Goal: Information Seeking & Learning: Learn about a topic

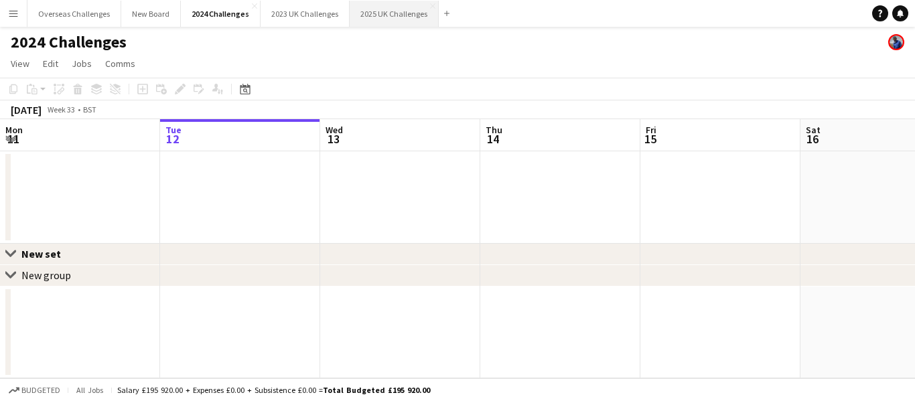
click at [389, 9] on button "2025 UK Challenges Close" at bounding box center [394, 14] width 89 height 26
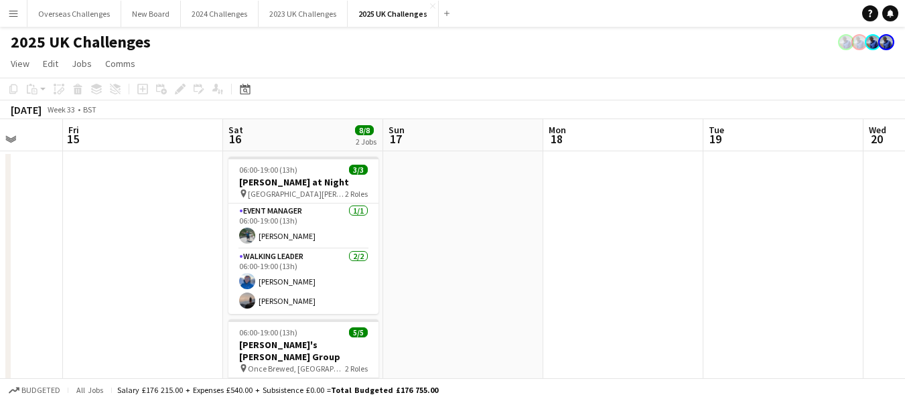
scroll to position [0, 578]
drag, startPoint x: 665, startPoint y: 204, endPoint x: 86, endPoint y: 210, distance: 578.2
click at [86, 210] on app-calendar-viewport "Mon 11 Tue 12 Wed 13 13/15 1 Job Thu 14 Fri 15 Sat 16 8/8 2 Jobs Sun 17 Mon 18 …" at bounding box center [452, 363] width 905 height 488
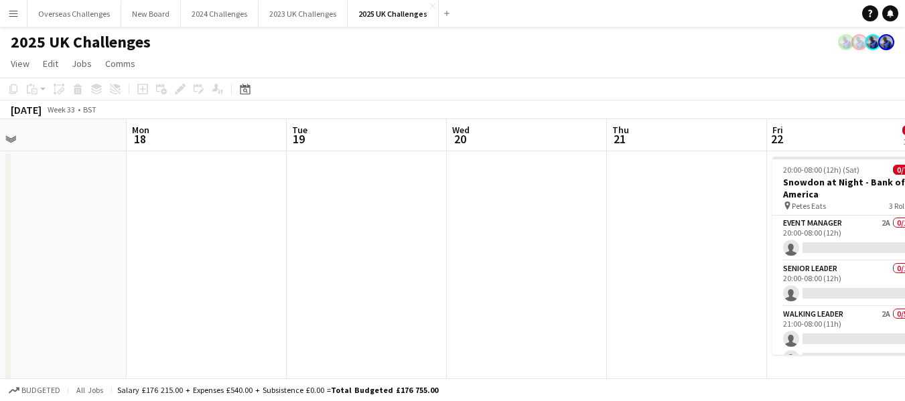
drag, startPoint x: 702, startPoint y: 236, endPoint x: 308, endPoint y: 230, distance: 394.6
click at [285, 235] on app-calendar-viewport "Thu 14 Fri 15 Sat 16 8/8 2 Jobs Sun 17 Mon 18 Tue 19 Wed 20 Thu 21 Fri 22 0/7 1…" at bounding box center [452, 363] width 905 height 488
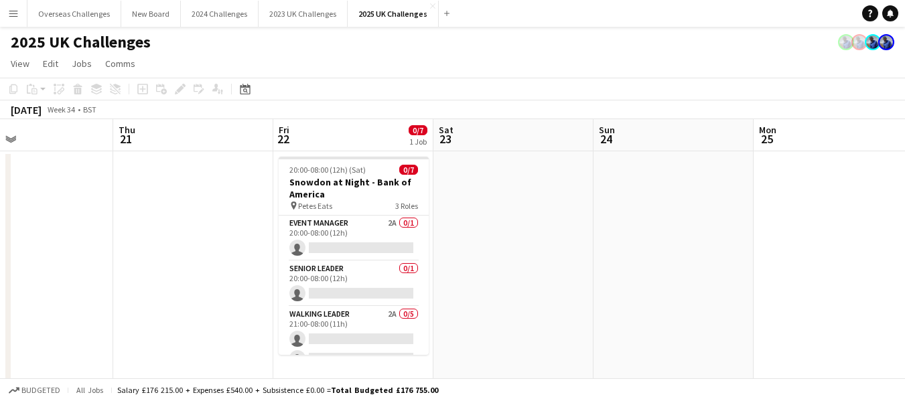
scroll to position [0, 528]
drag, startPoint x: 594, startPoint y: 230, endPoint x: 100, endPoint y: 190, distance: 495.4
click at [100, 190] on app-calendar-viewport "Sun 17 Mon 18 Tue 19 Wed 20 Thu 21 Fri 22 0/7 1 Job Sat 23 Sun 24 Mon 25 Tue 26…" at bounding box center [452, 363] width 905 height 488
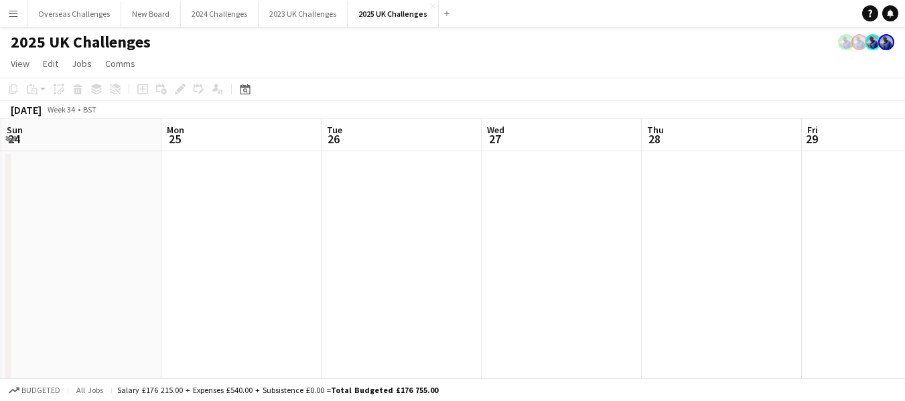
drag, startPoint x: 787, startPoint y: 256, endPoint x: 195, endPoint y: 242, distance: 591.7
click at [195, 242] on app-calendar-viewport "Thu 21 Fri 22 0/7 1 Job Sat 23 Sun 24 Mon 25 Tue 26 Wed 27 Thu 28 Fri 29 Sat 30…" at bounding box center [452, 363] width 905 height 488
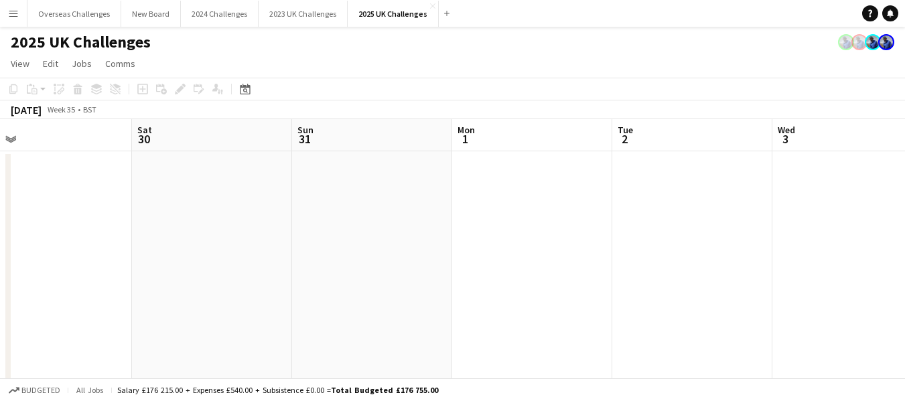
drag, startPoint x: 828, startPoint y: 231, endPoint x: 0, endPoint y: 220, distance: 828.1
click at [0, 220] on app-calendar-viewport "Tue 26 Wed 27 Thu 28 Fri 29 Sat 30 Sun 31 Mon 1 Tue 2 Wed 3 Thu 4 Fri 5" at bounding box center [452, 363] width 905 height 488
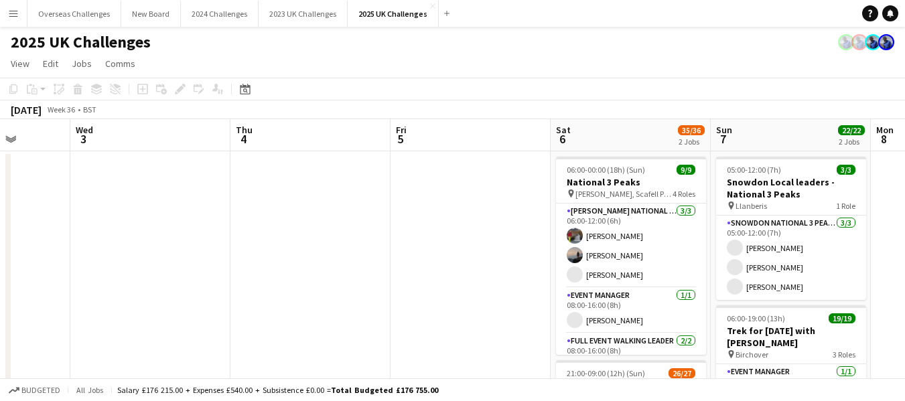
scroll to position [0, 514]
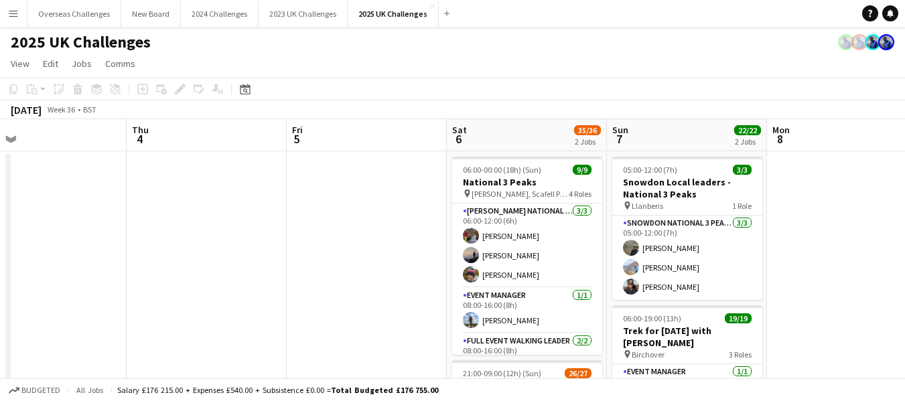
drag, startPoint x: 806, startPoint y: 239, endPoint x: 0, endPoint y: 241, distance: 805.9
click at [0, 241] on app-calendar-viewport "Sun 31 Mon 1 Tue 2 Wed 3 Thu 4 Fri 5 Sat 6 35/36 2 Jobs Sun 7 22/22 2 Jobs Mon …" at bounding box center [452, 383] width 905 height 528
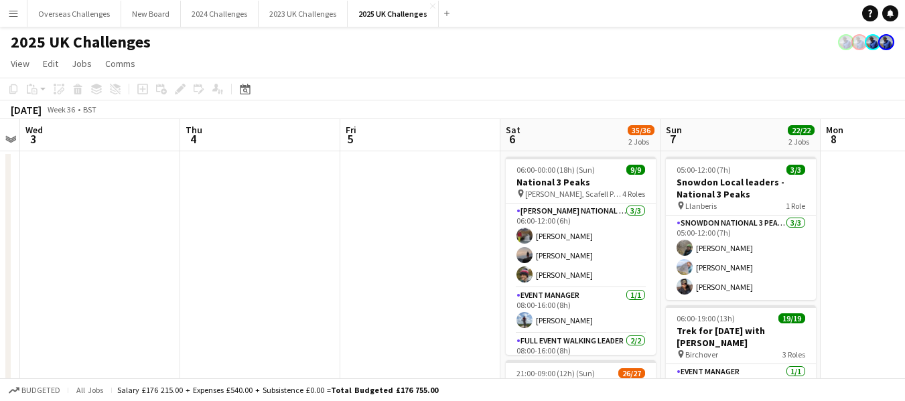
scroll to position [0, 522]
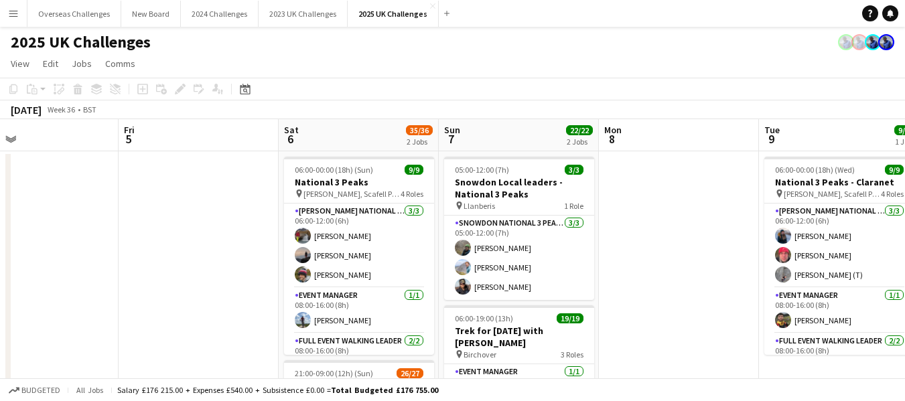
drag, startPoint x: 315, startPoint y: 234, endPoint x: 147, endPoint y: 234, distance: 168.2
click at [147, 234] on app-calendar-viewport "Mon 1 Tue 2 Wed 3 Thu 4 Fri 5 Sat 6 35/36 2 Jobs Sun 7 22/22 2 Jobs Mon 8 Tue 9…" at bounding box center [452, 383] width 905 height 528
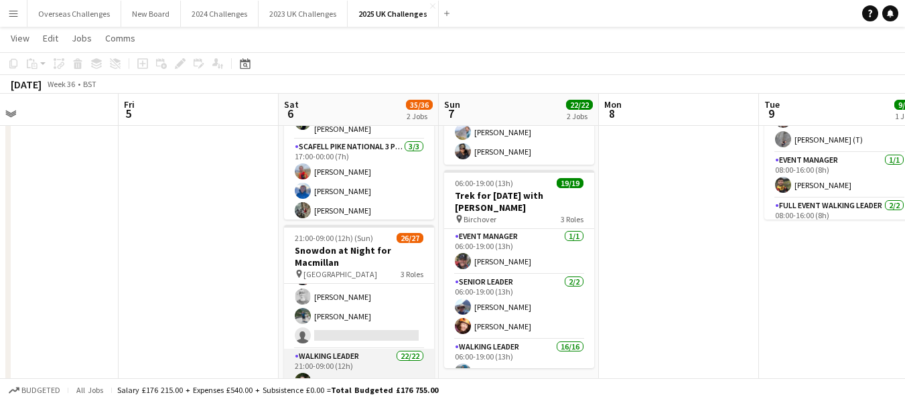
scroll to position [67, 0]
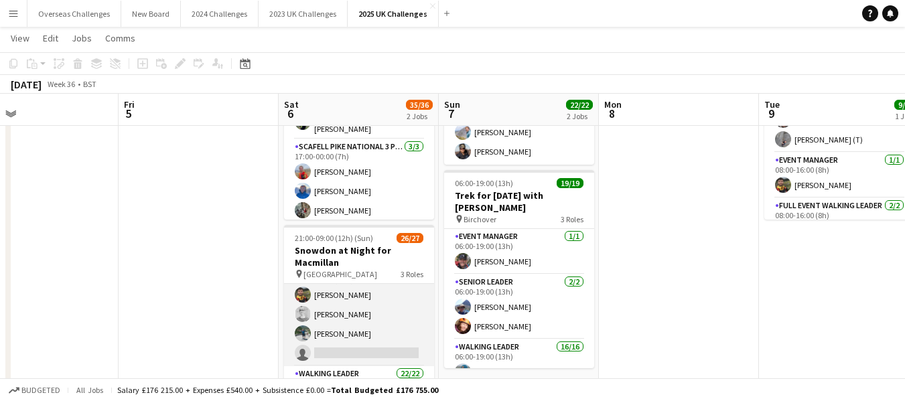
click at [372, 340] on app-card-role "Senior Leader 1A [DATE] 21:00-09:00 (12h) [PERSON_NAME] [PERSON_NAME] [PERSON_N…" at bounding box center [359, 315] width 150 height 104
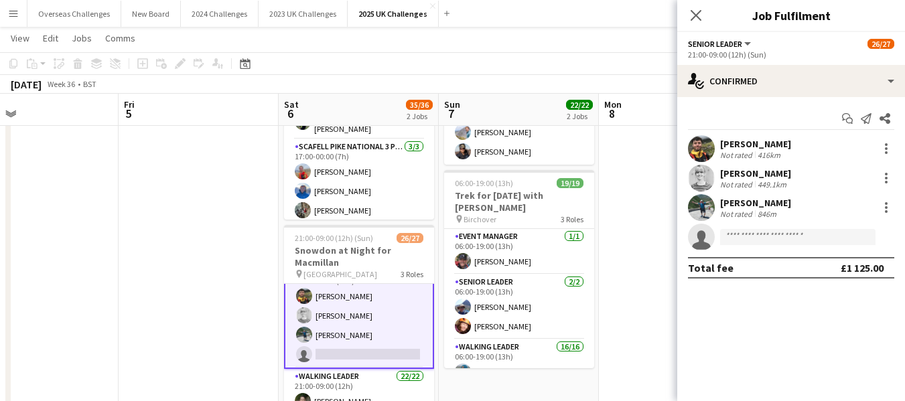
scroll to position [68, 0]
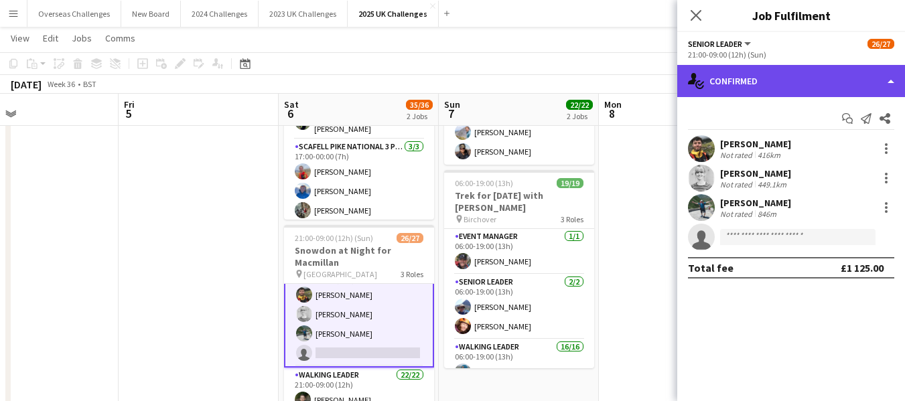
click at [783, 84] on div "single-neutral-actions-check-2 Confirmed" at bounding box center [791, 81] width 228 height 32
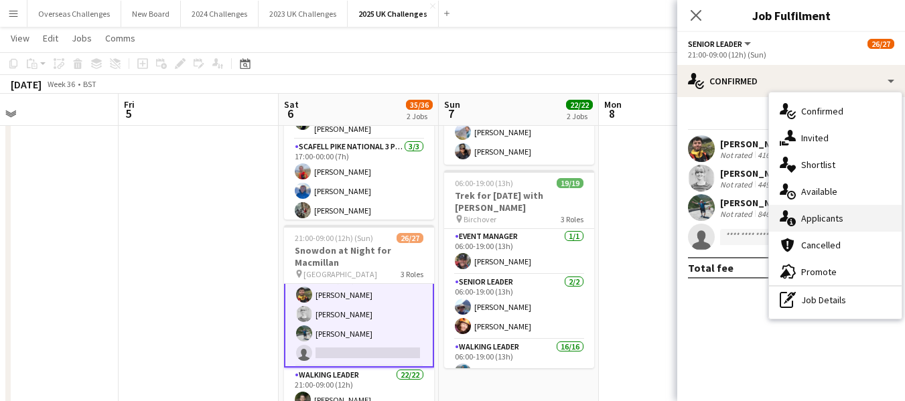
click at [827, 222] on div "single-neutral-actions-information Applicants" at bounding box center [835, 218] width 133 height 27
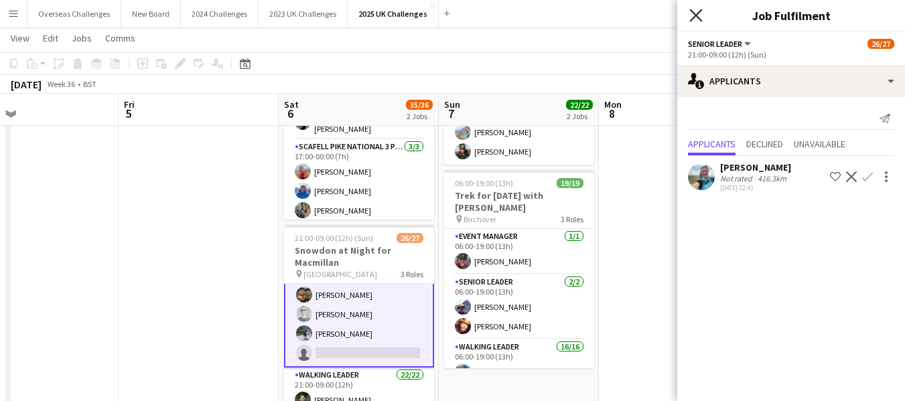
click at [693, 9] on icon "Close pop-in" at bounding box center [695, 15] width 13 height 13
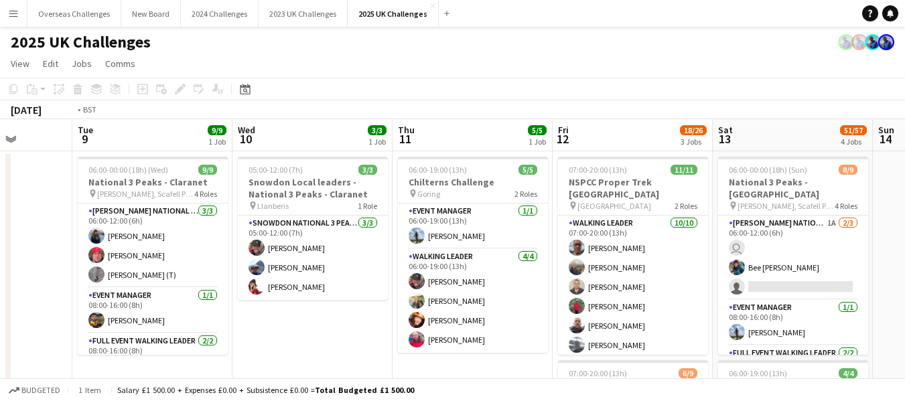
scroll to position [0, 480]
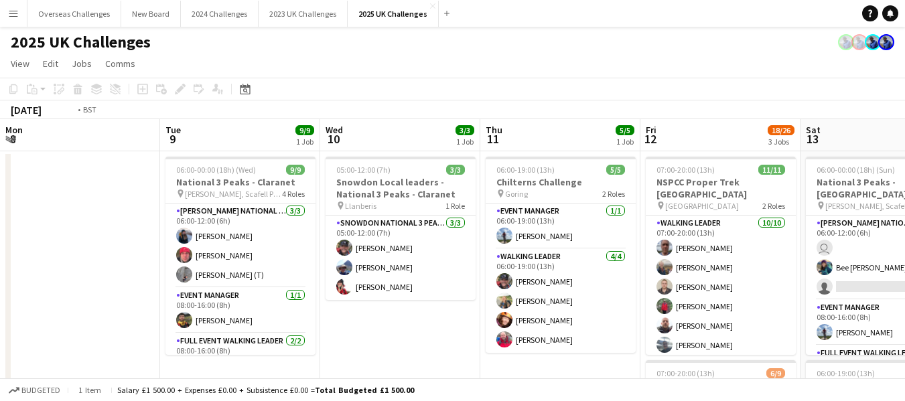
drag, startPoint x: 661, startPoint y: 257, endPoint x: 64, endPoint y: 217, distance: 598.3
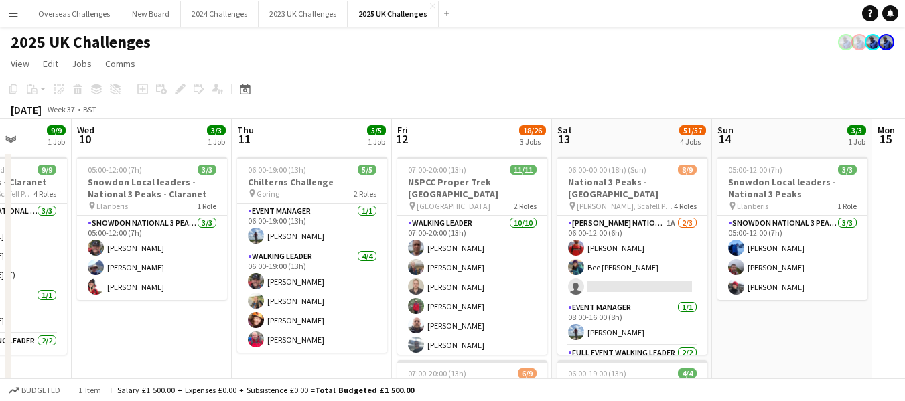
scroll to position [0, 569]
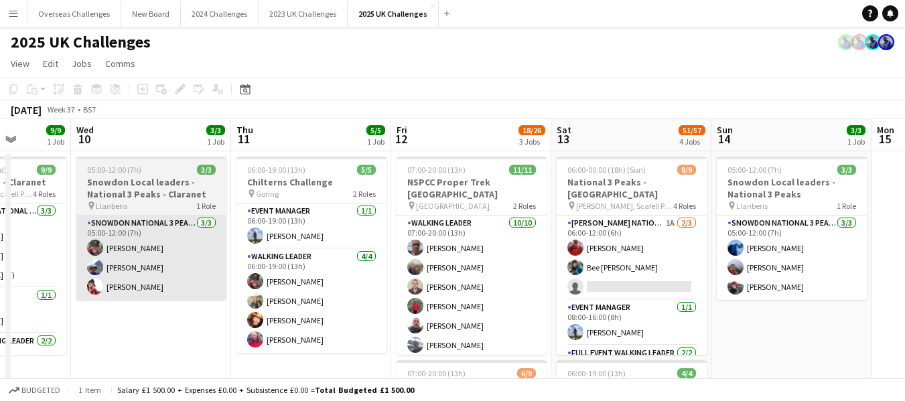
drag, startPoint x: 381, startPoint y: 296, endPoint x: 133, endPoint y: 278, distance: 248.5
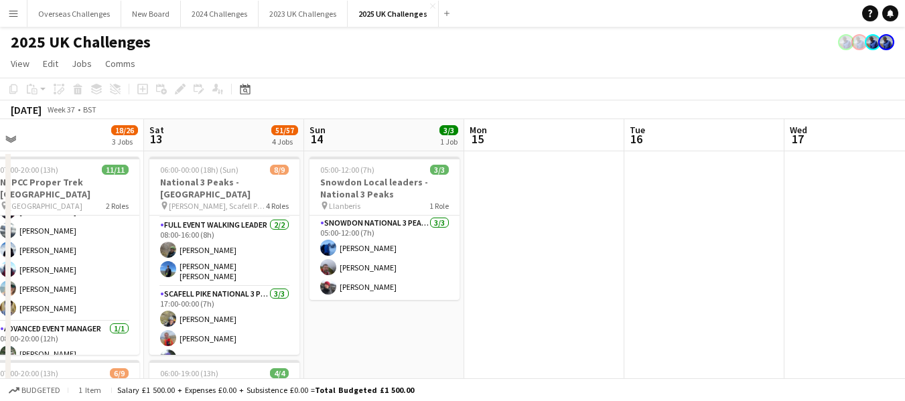
scroll to position [0, 586]
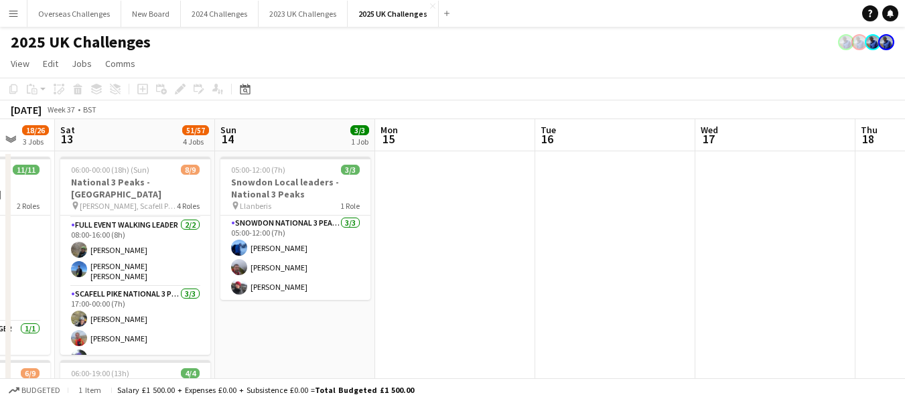
drag, startPoint x: 788, startPoint y: 330, endPoint x: 293, endPoint y: 285, distance: 496.5
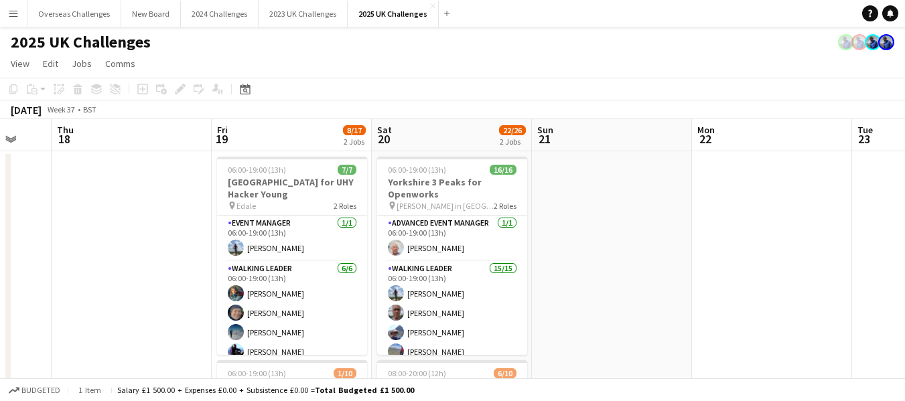
scroll to position [0, 468]
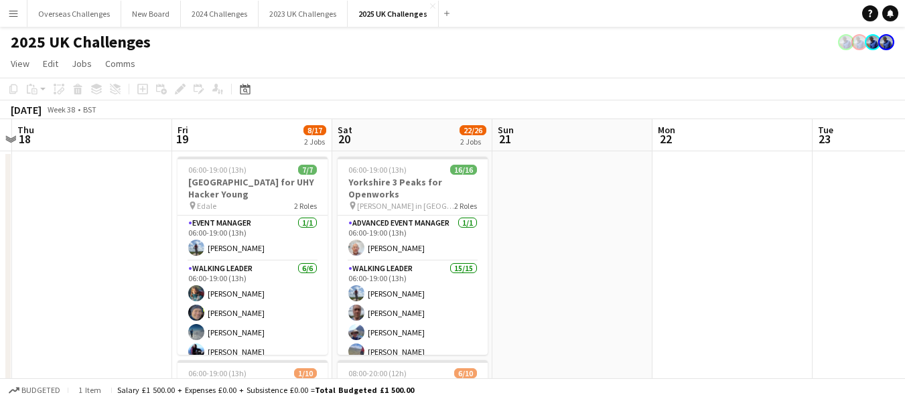
drag, startPoint x: 889, startPoint y: 222, endPoint x: 46, endPoint y: 180, distance: 844.5
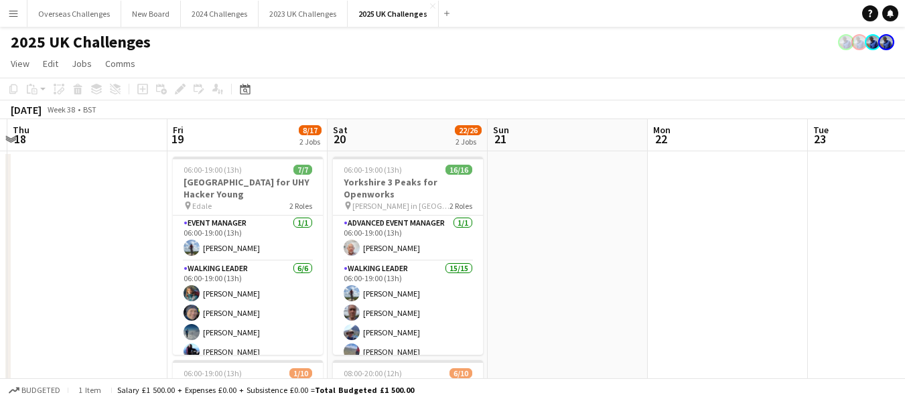
scroll to position [0, 476]
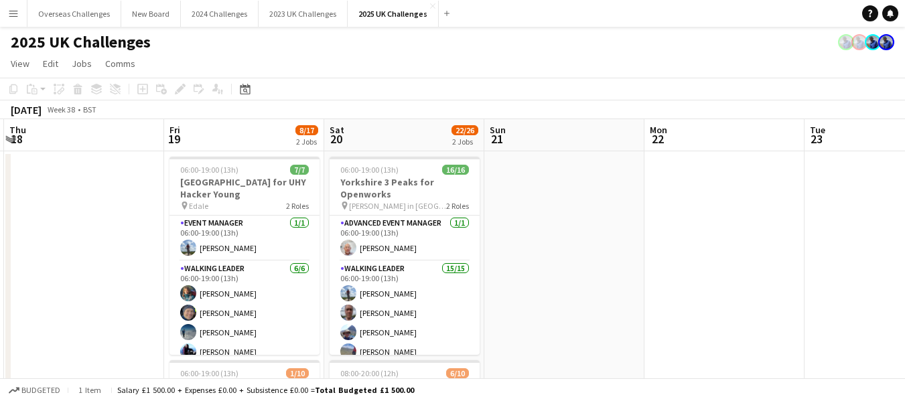
drag, startPoint x: 663, startPoint y: 232, endPoint x: 655, endPoint y: 234, distance: 8.2
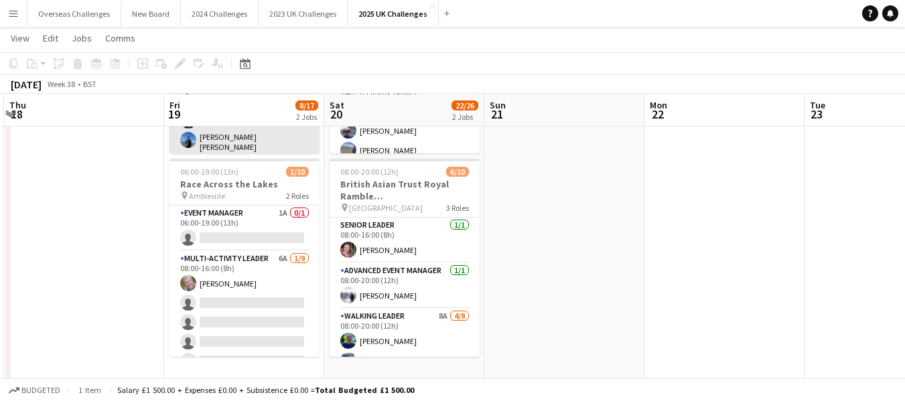
scroll to position [201, 0]
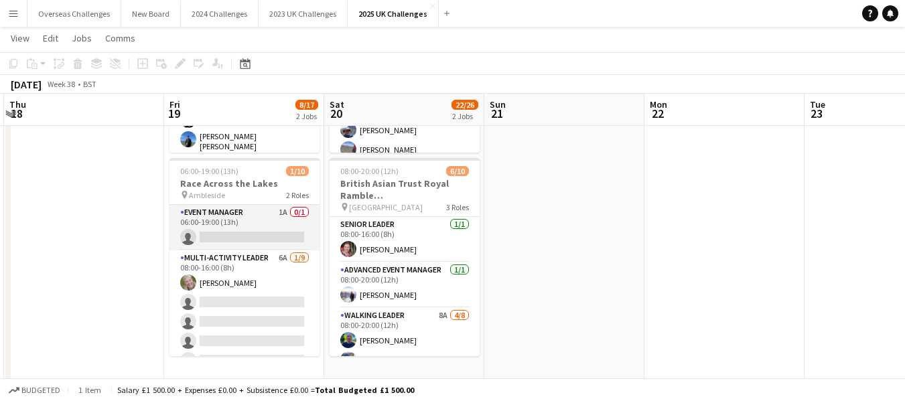
click at [232, 229] on app-card-role "Event Manager 1A 0/1 06:00-19:00 (13h) single-neutral-actions" at bounding box center [244, 228] width 150 height 46
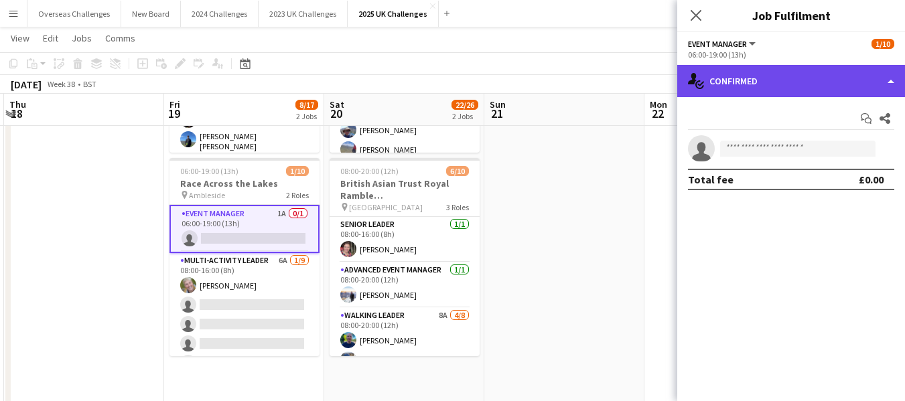
click at [798, 83] on div "single-neutral-actions-check-2 Confirmed" at bounding box center [791, 81] width 228 height 32
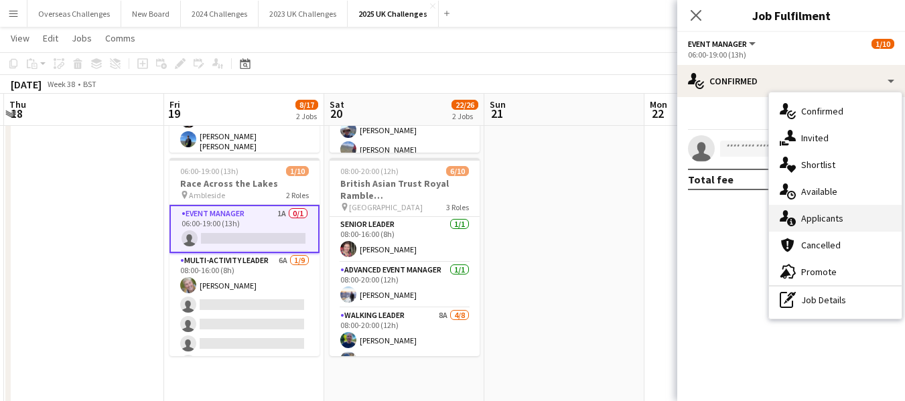
click at [828, 216] on div "single-neutral-actions-information Applicants" at bounding box center [835, 218] width 133 height 27
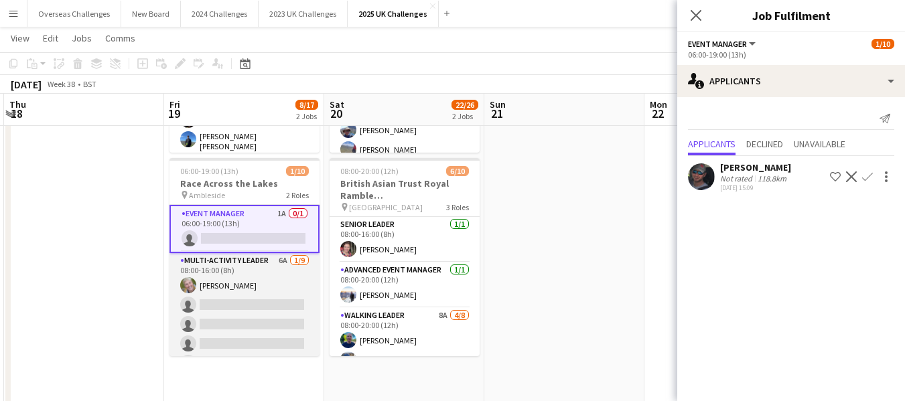
click at [226, 315] on app-card-role "Multi-Activity Leader 6A [DATE] 08:00-16:00 (8h) [PERSON_NAME] single-neutral-a…" at bounding box center [244, 353] width 150 height 201
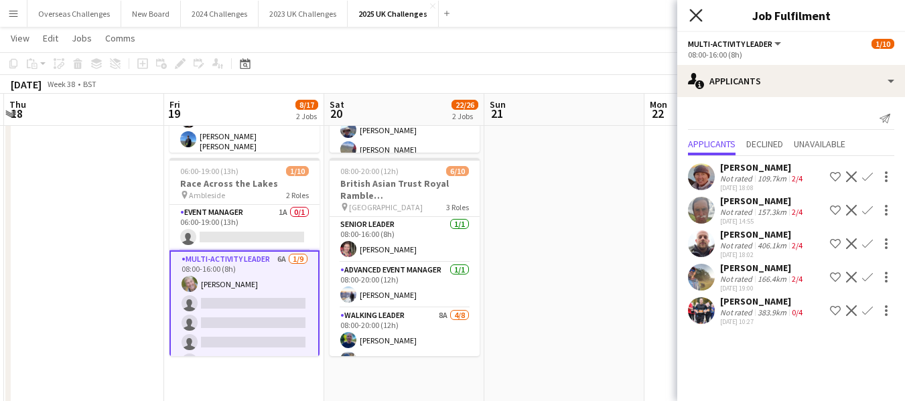
click at [699, 14] on icon "Close pop-in" at bounding box center [695, 15] width 13 height 13
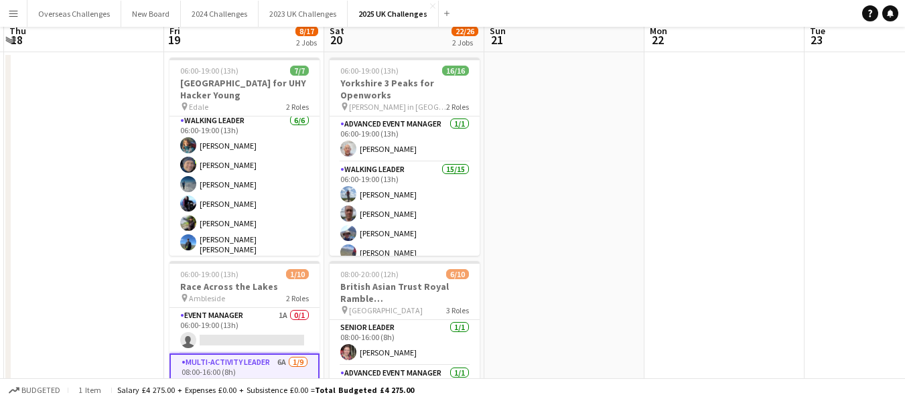
scroll to position [0, 0]
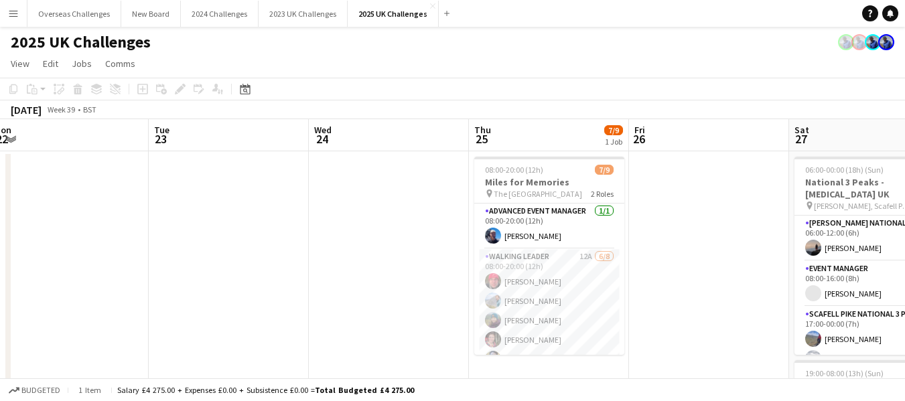
drag, startPoint x: 843, startPoint y: 174, endPoint x: 188, endPoint y: 182, distance: 655.9
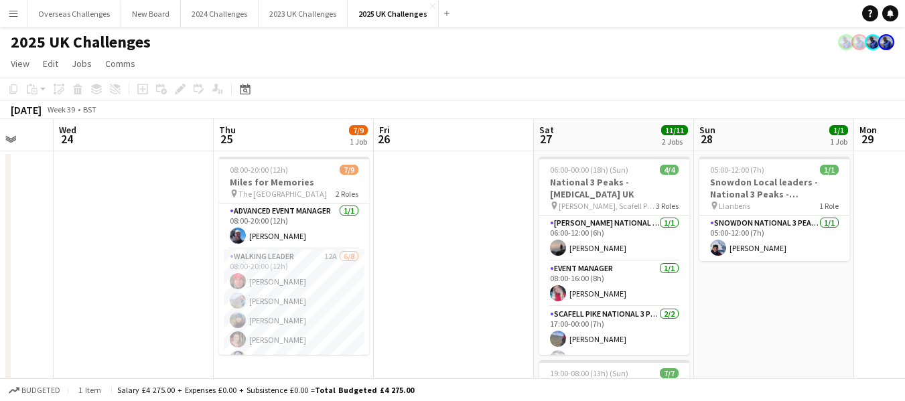
scroll to position [0, 428]
drag, startPoint x: 346, startPoint y: 184, endPoint x: 89, endPoint y: 188, distance: 256.6
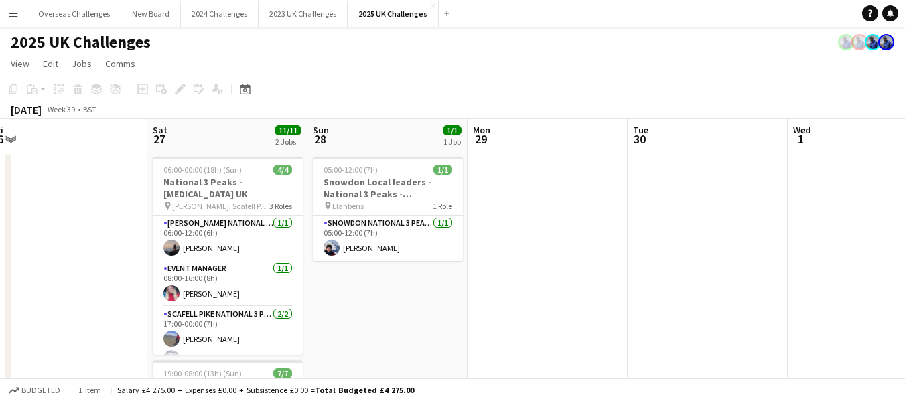
scroll to position [0, 494]
drag, startPoint x: 459, startPoint y: 198, endPoint x: 74, endPoint y: 204, distance: 385.3
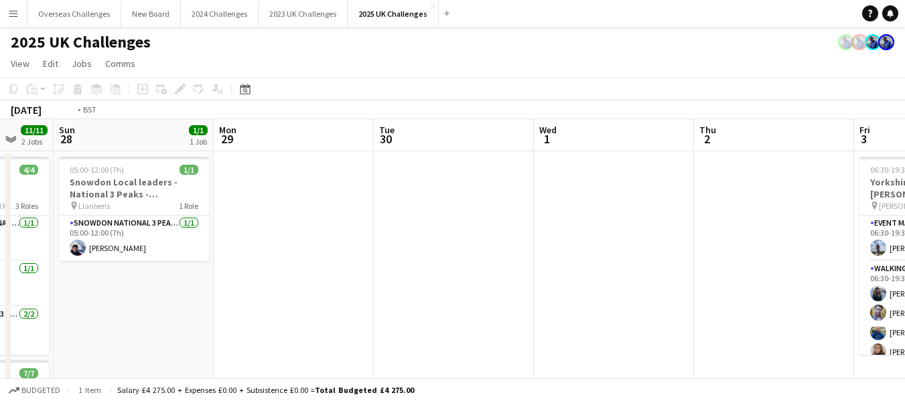
scroll to position [0, 548]
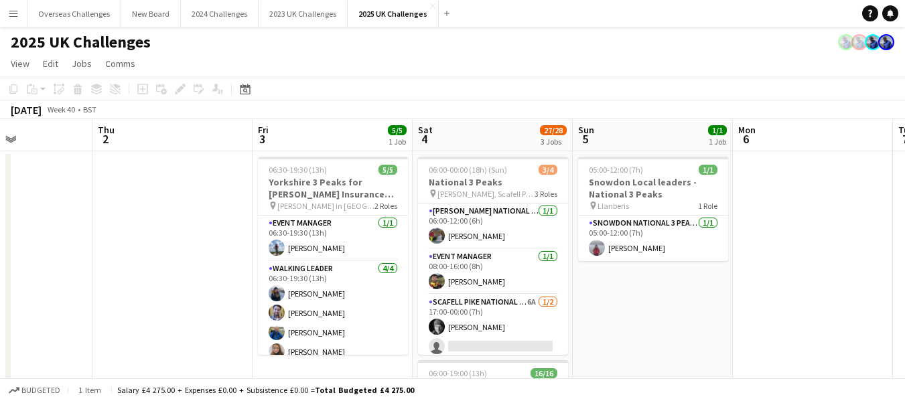
drag, startPoint x: 855, startPoint y: 241, endPoint x: 0, endPoint y: 141, distance: 860.7
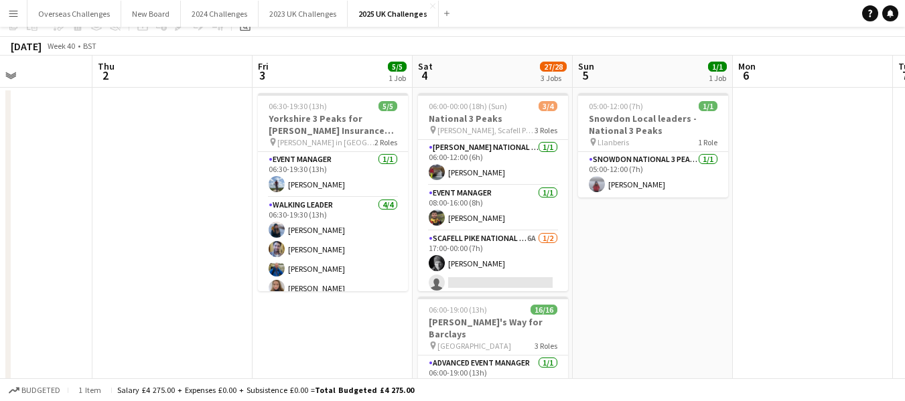
scroll to position [0, 0]
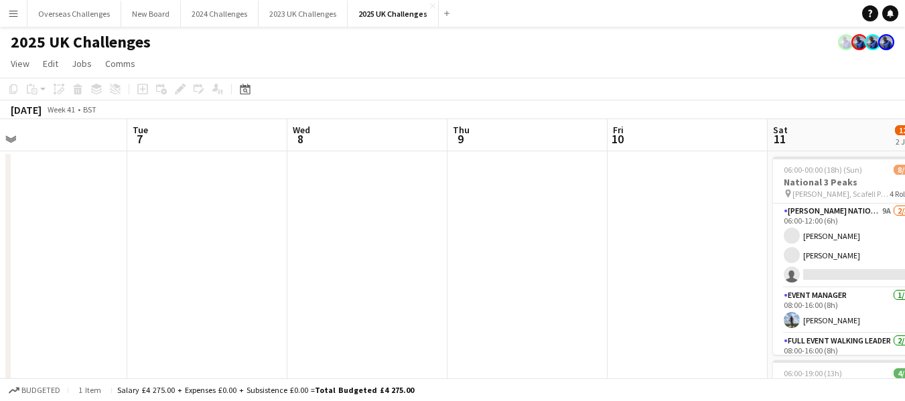
drag, startPoint x: 807, startPoint y: 199, endPoint x: 47, endPoint y: 229, distance: 761.0
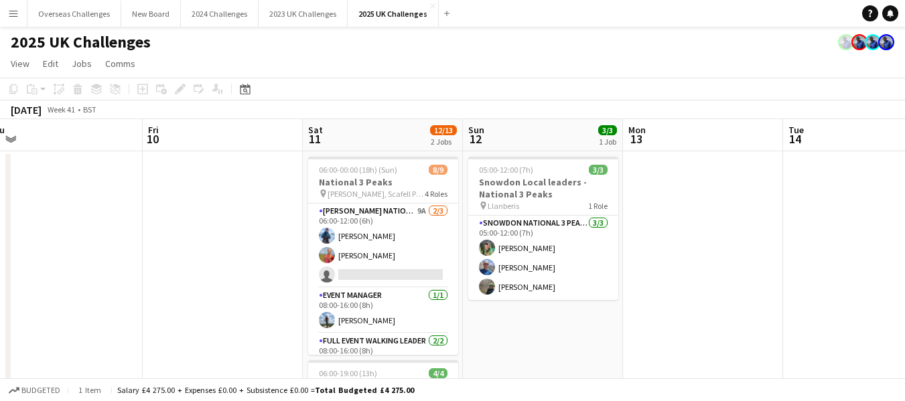
scroll to position [0, 500]
drag, startPoint x: 545, startPoint y: 229, endPoint x: 79, endPoint y: 229, distance: 466.3
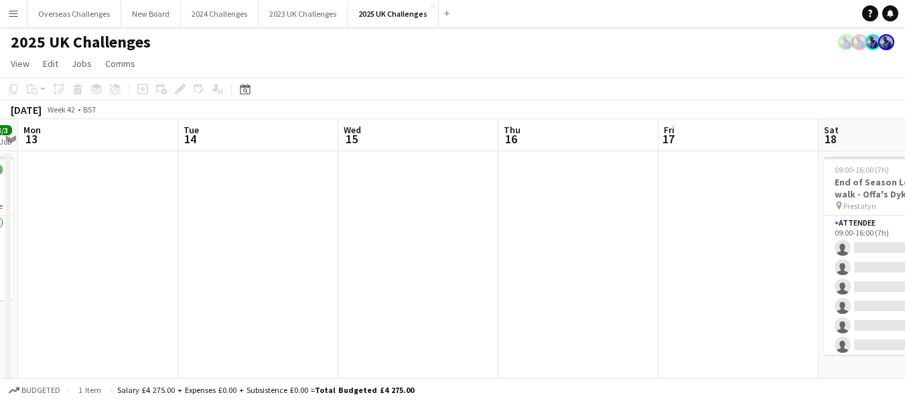
drag, startPoint x: 848, startPoint y: 210, endPoint x: 85, endPoint y: 220, distance: 763.1
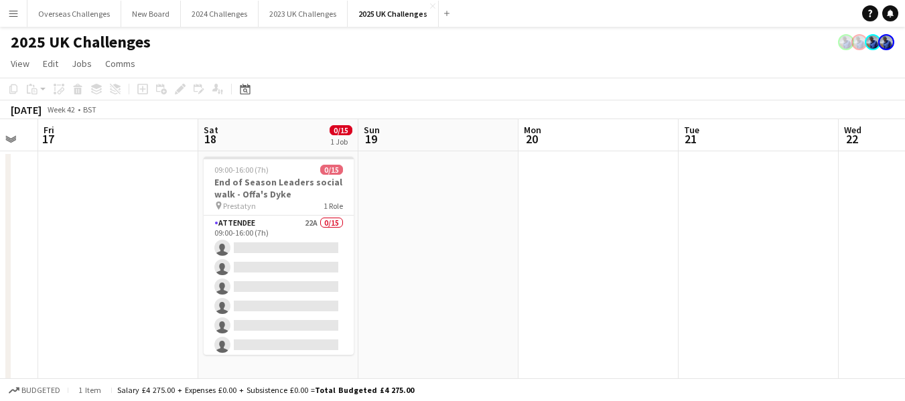
drag, startPoint x: 547, startPoint y: 214, endPoint x: 87, endPoint y: 220, distance: 460.3
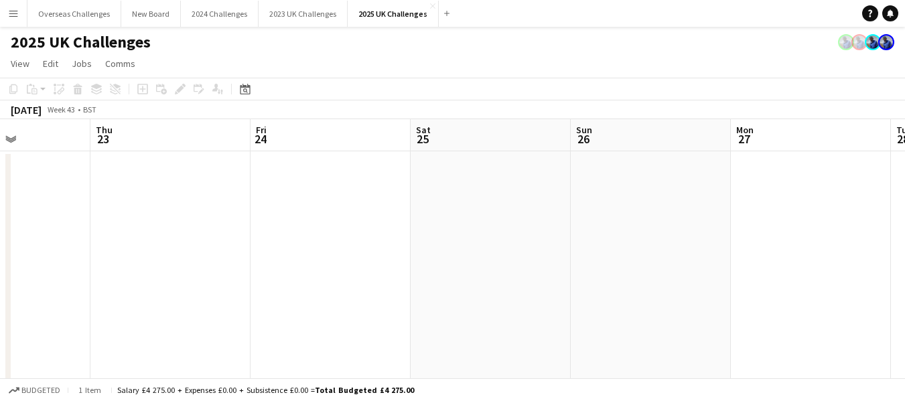
scroll to position [0, 491]
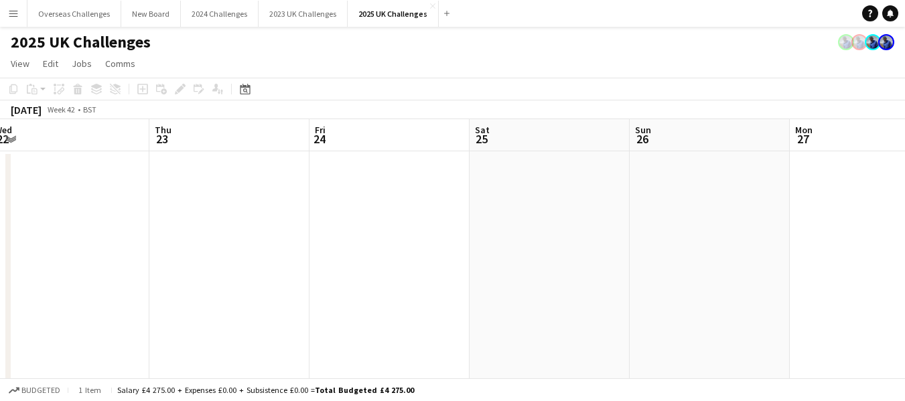
drag, startPoint x: 822, startPoint y: 232, endPoint x: 19, endPoint y: 226, distance: 803.3
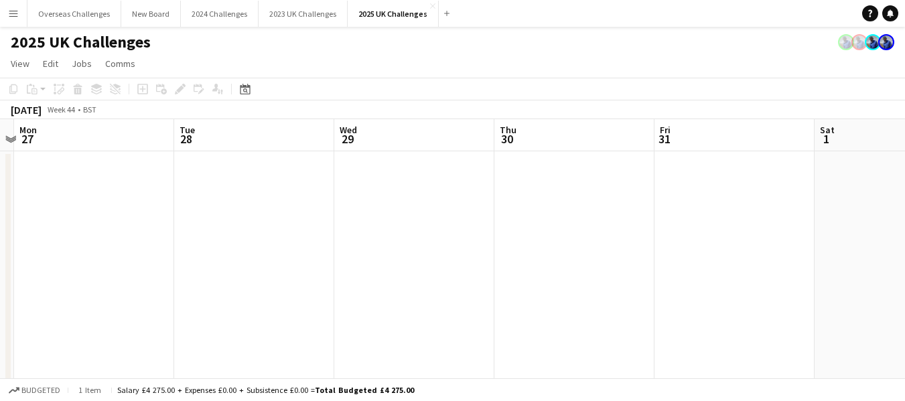
scroll to position [0, 538]
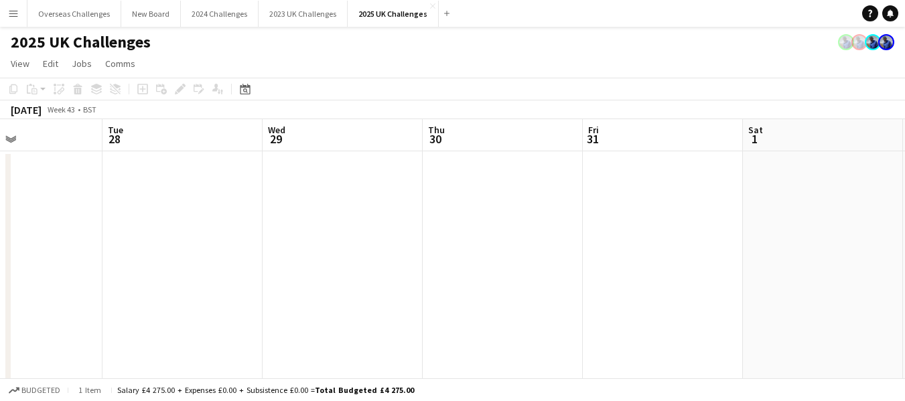
drag, startPoint x: 847, startPoint y: 250, endPoint x: 0, endPoint y: 237, distance: 847.6
